Goal: Find contact information: Find contact information

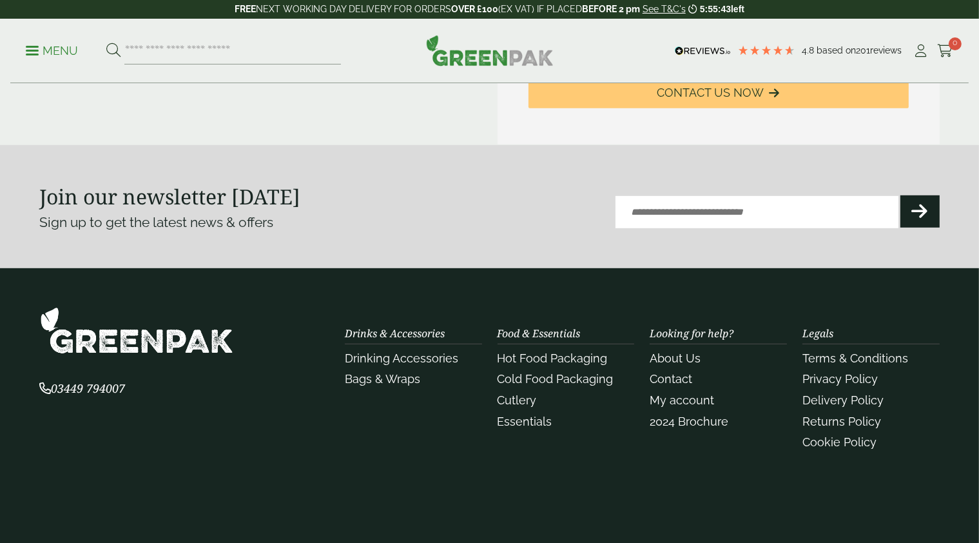
scroll to position [644, 0]
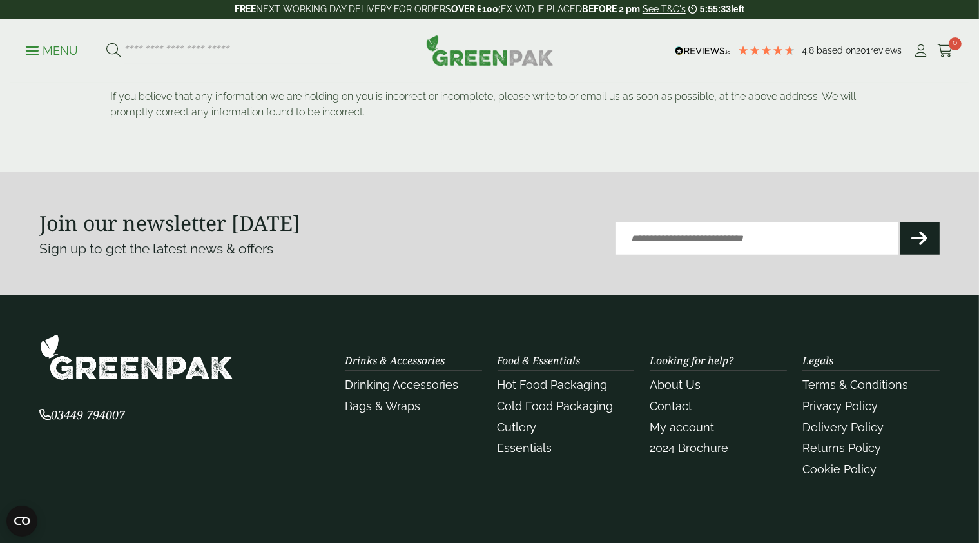
scroll to position [1064, 0]
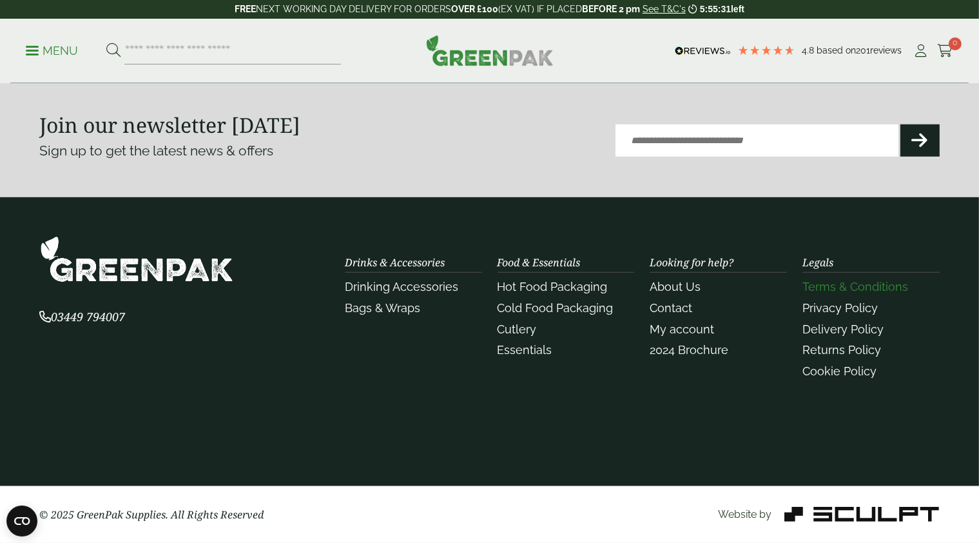
click at [849, 284] on link "Terms & Conditions" at bounding box center [855, 287] width 106 height 14
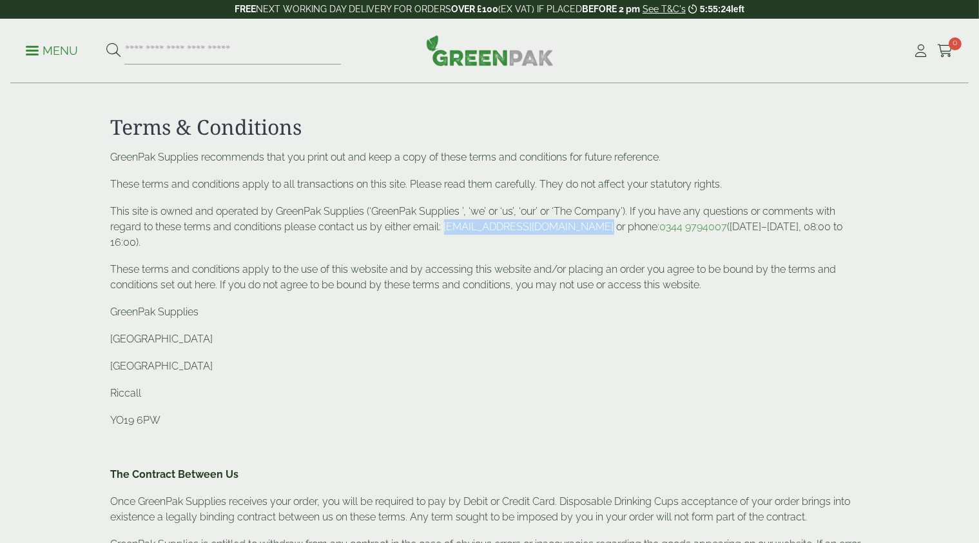
drag, startPoint x: 446, startPoint y: 229, endPoint x: 584, endPoint y: 225, distance: 138.6
click at [584, 225] on p "This site is owned and operated by GreenPak Supplies (‘GreenPak Supplies ’, ‘we…" at bounding box center [490, 227] width 758 height 46
copy p "enquiries@greenpak.supplies"
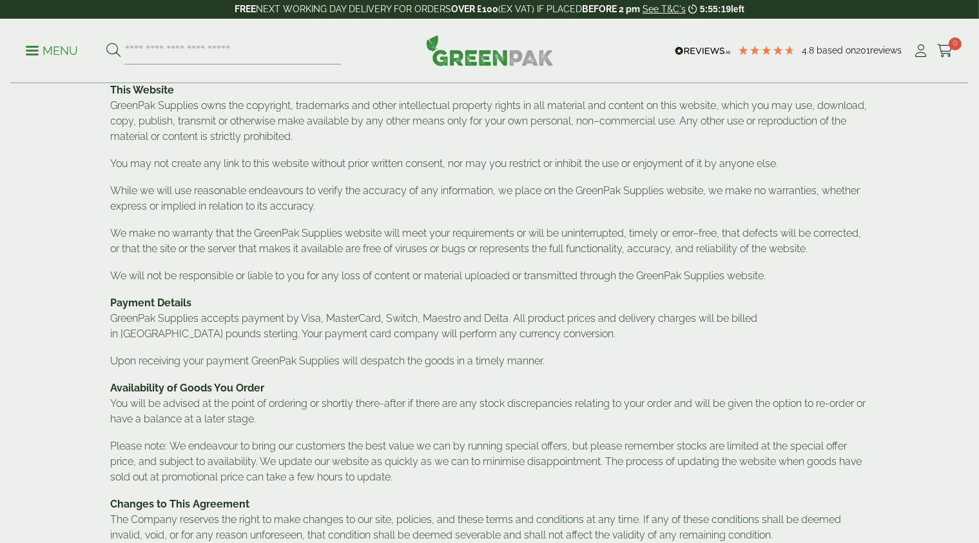
scroll to position [773, 0]
